Goal: Task Accomplishment & Management: Use online tool/utility

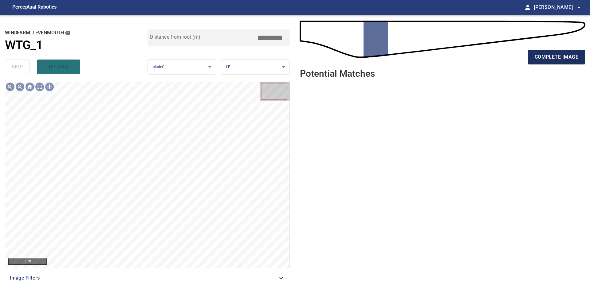
click at [353, 53] on span "complete image" at bounding box center [557, 57] width 44 height 9
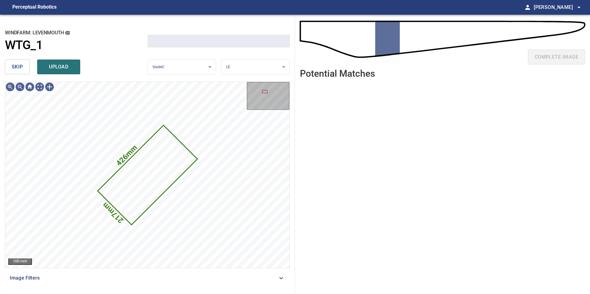
click at [13, 65] on span "skip" at bounding box center [17, 67] width 11 height 9
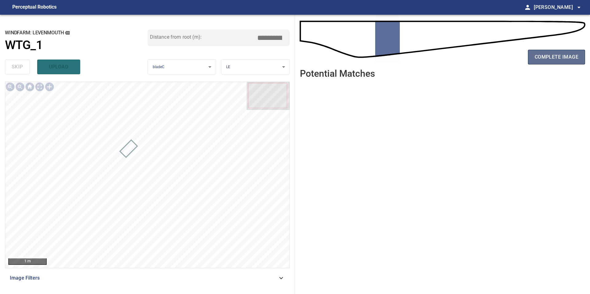
click at [353, 55] on span "complete image" at bounding box center [557, 57] width 44 height 9
